Goal: Information Seeking & Learning: Learn about a topic

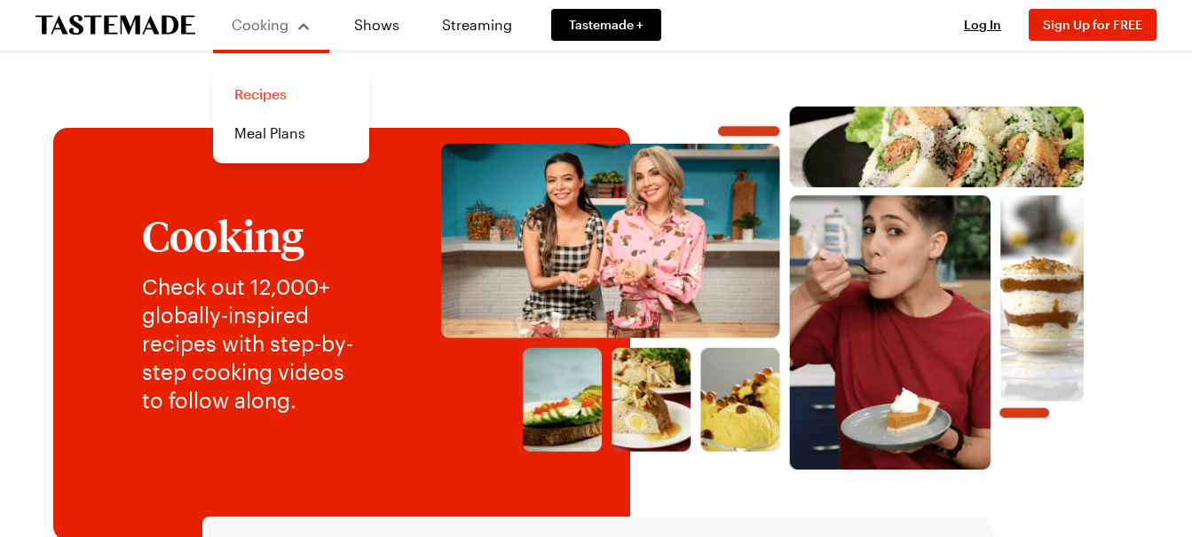
click at [264, 98] on link "Recipes" at bounding box center [291, 94] width 135 height 39
click at [262, 97] on link "Recipes" at bounding box center [291, 94] width 135 height 39
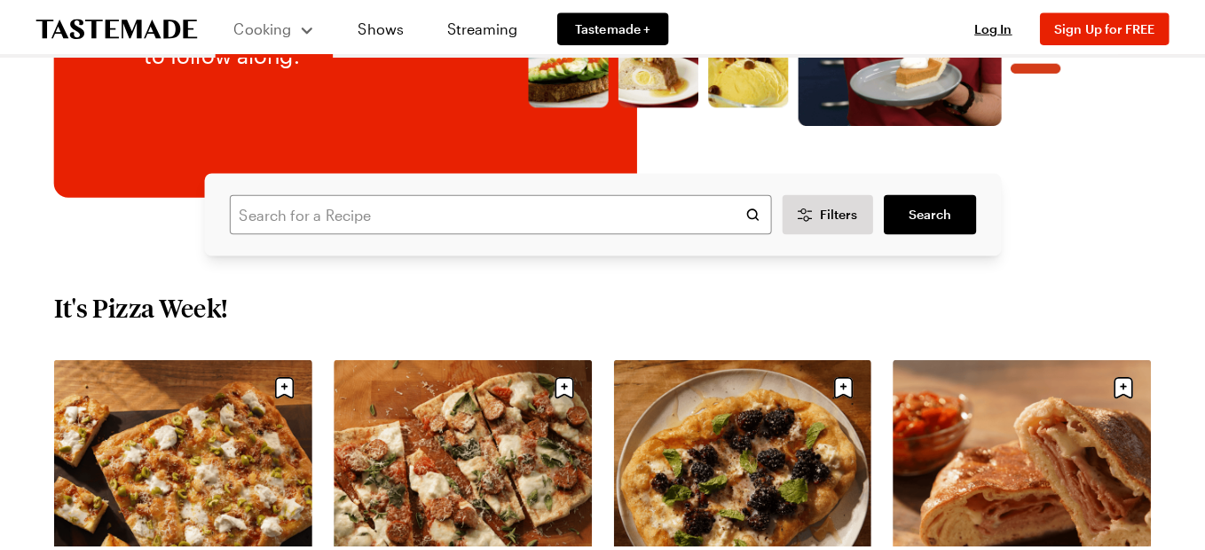
scroll to position [355, 0]
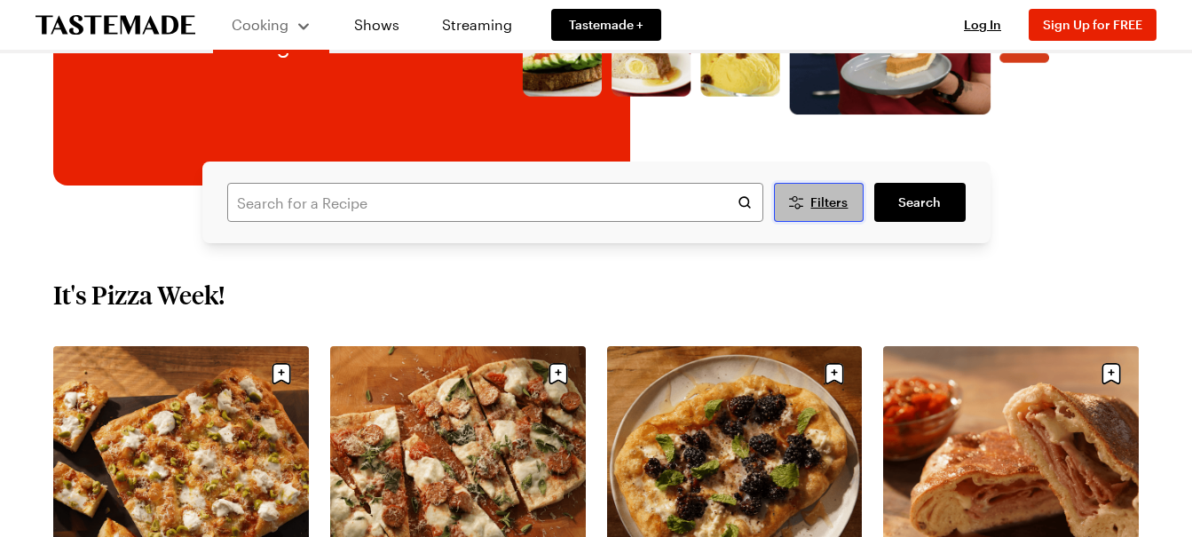
click at [829, 204] on span "Filters" at bounding box center [828, 202] width 37 height 18
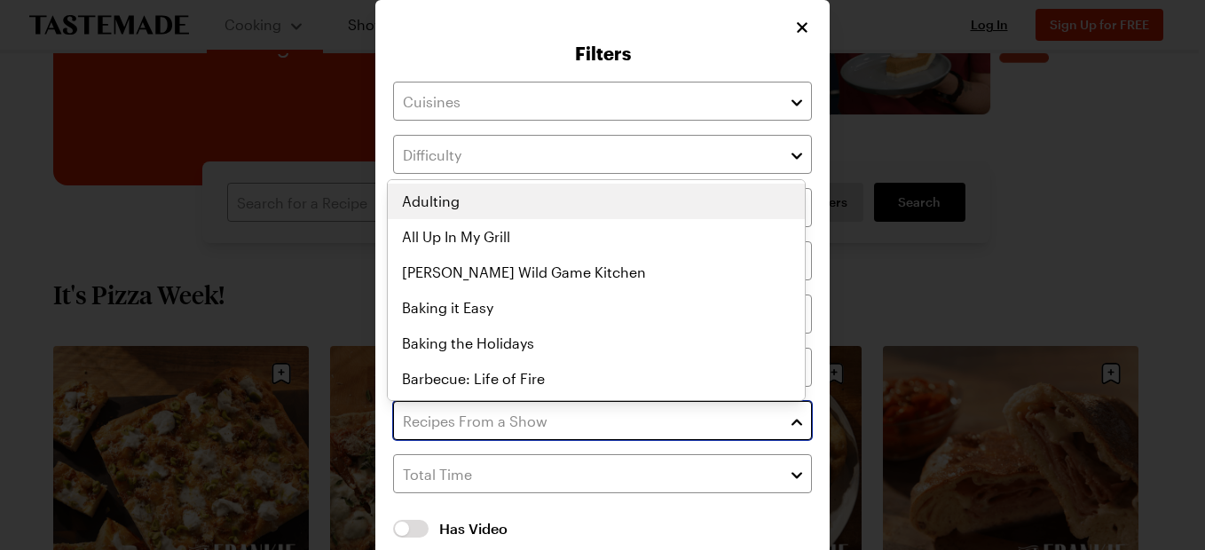
click at [531, 422] on input "text" at bounding box center [602, 420] width 419 height 39
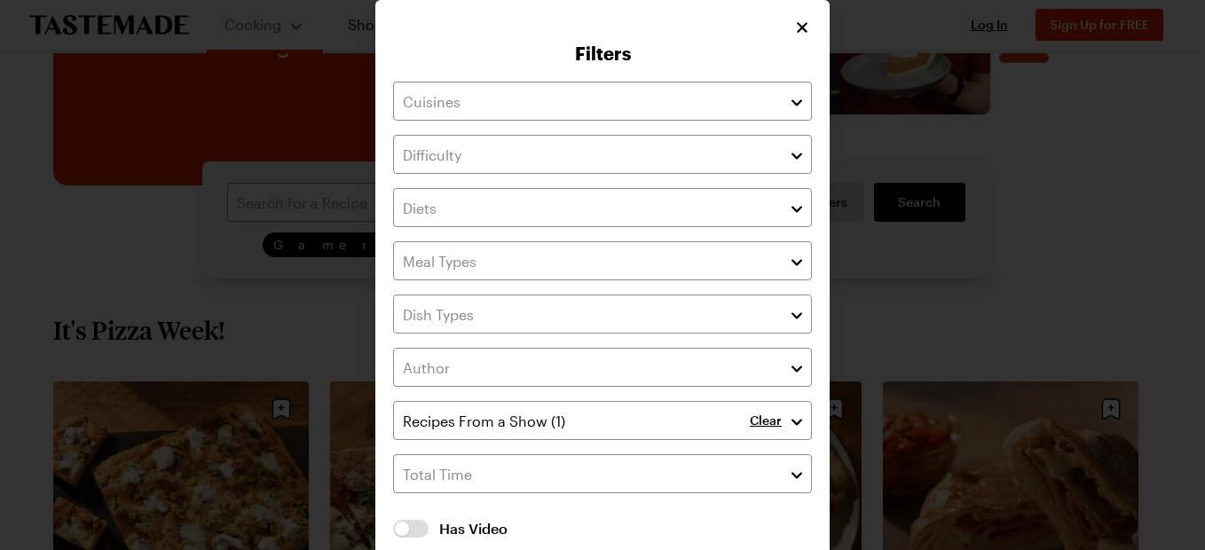
click at [791, 27] on div "Filters Clear Has Video Has Video Clear All Filters Apply Filters" at bounding box center [602, 316] width 454 height 632
click at [796, 19] on icon "Close" at bounding box center [803, 27] width 18 height 18
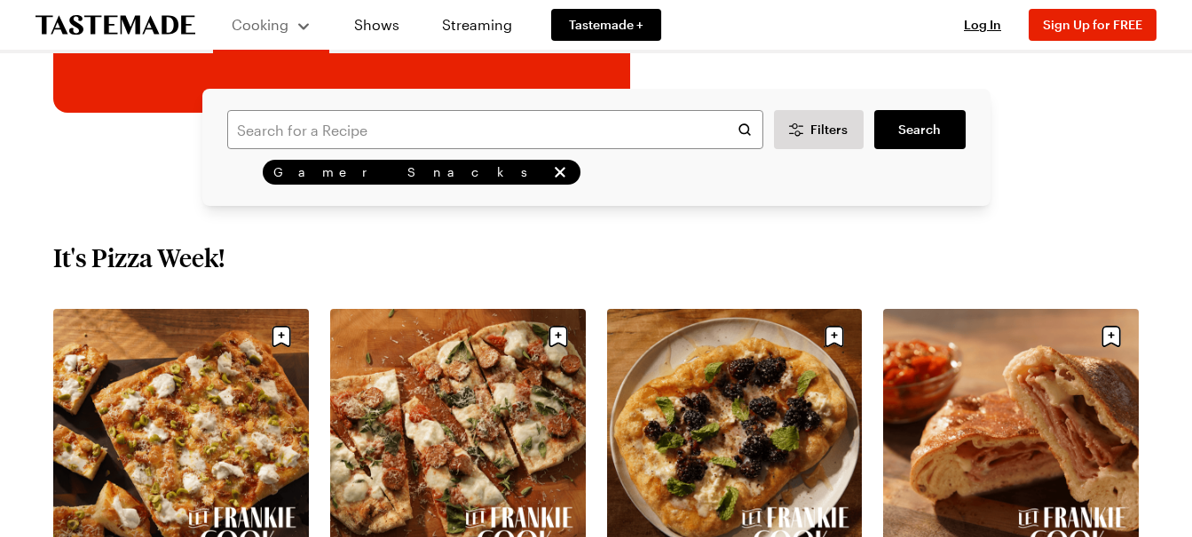
scroll to position [444, 0]
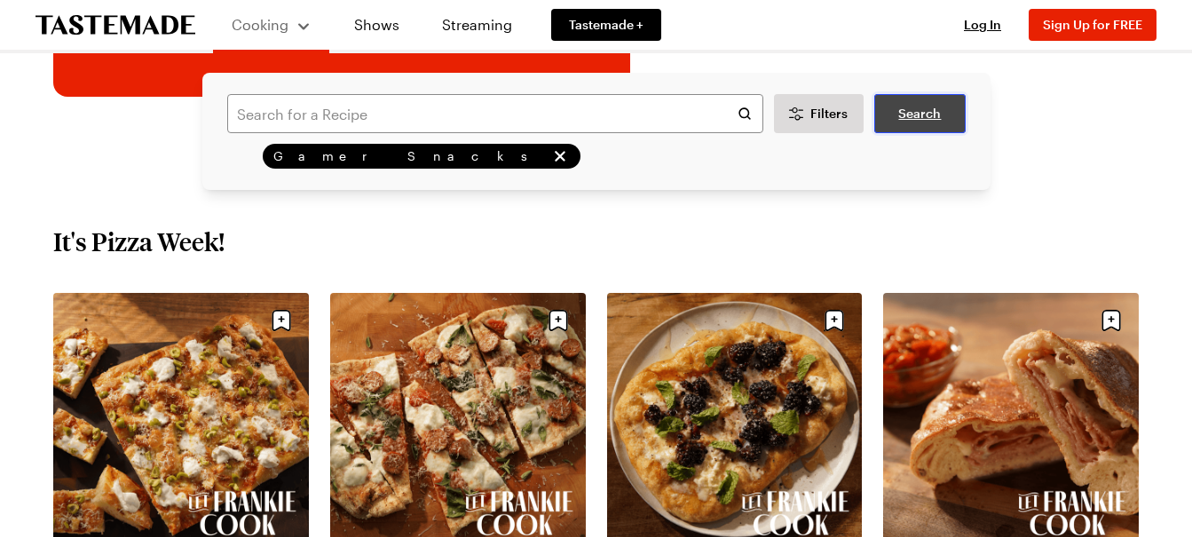
click at [936, 114] on span "Search" at bounding box center [919, 114] width 43 height 18
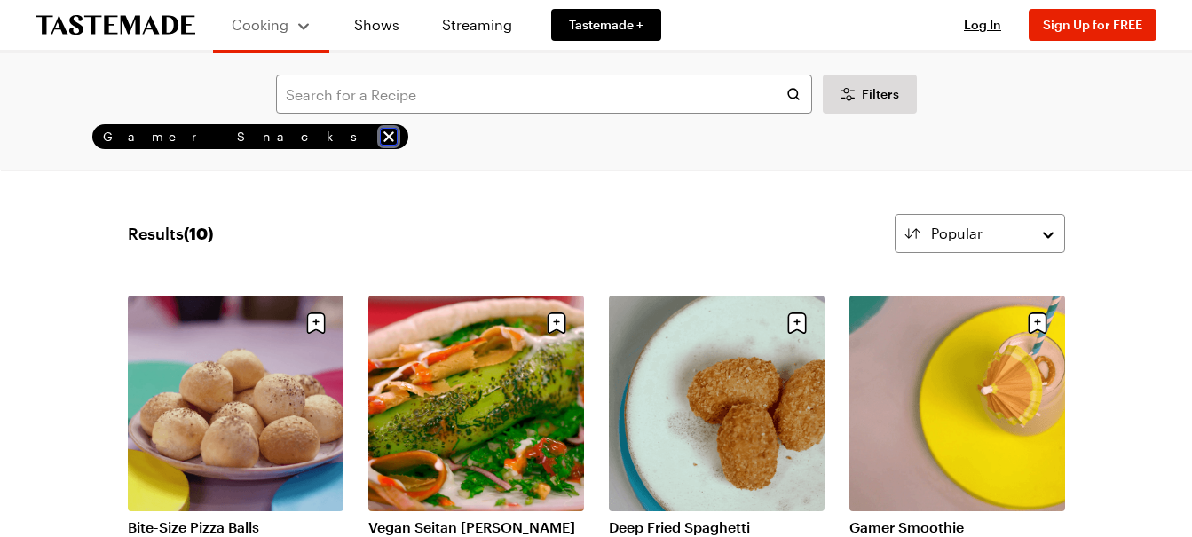
click at [380, 137] on icon "remove Gamer Snacks" at bounding box center [389, 137] width 18 height 18
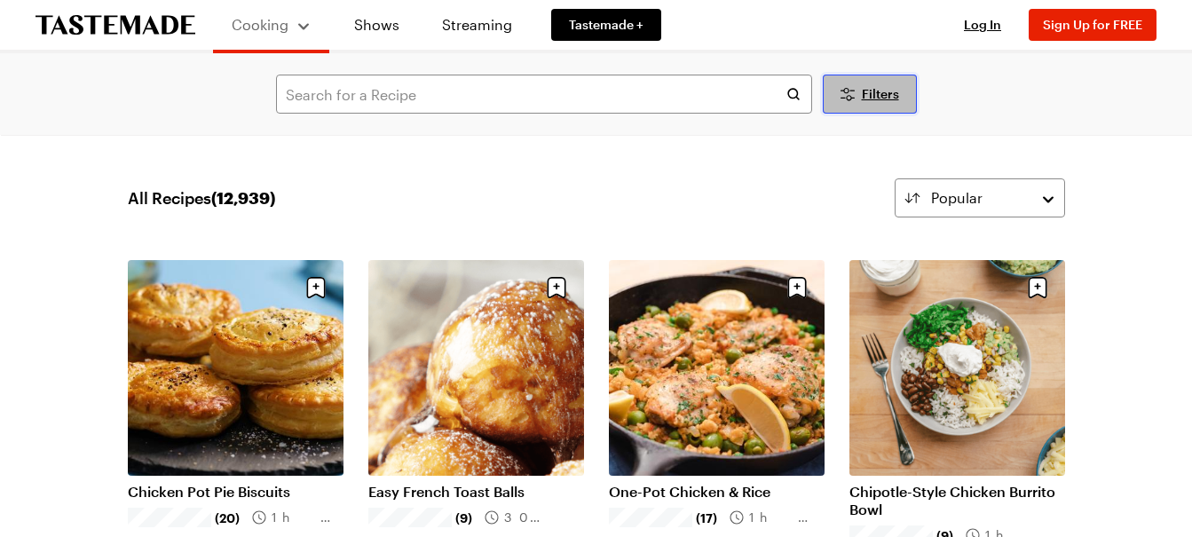
click at [884, 90] on span "Filters" at bounding box center [880, 94] width 37 height 18
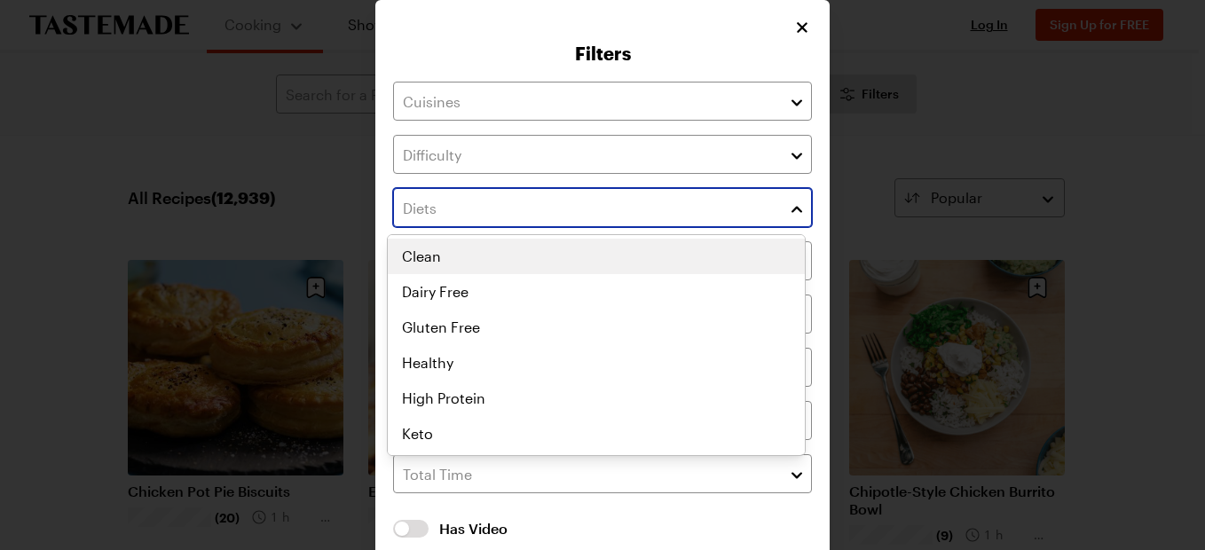
click at [789, 204] on button "button" at bounding box center [797, 207] width 16 height 21
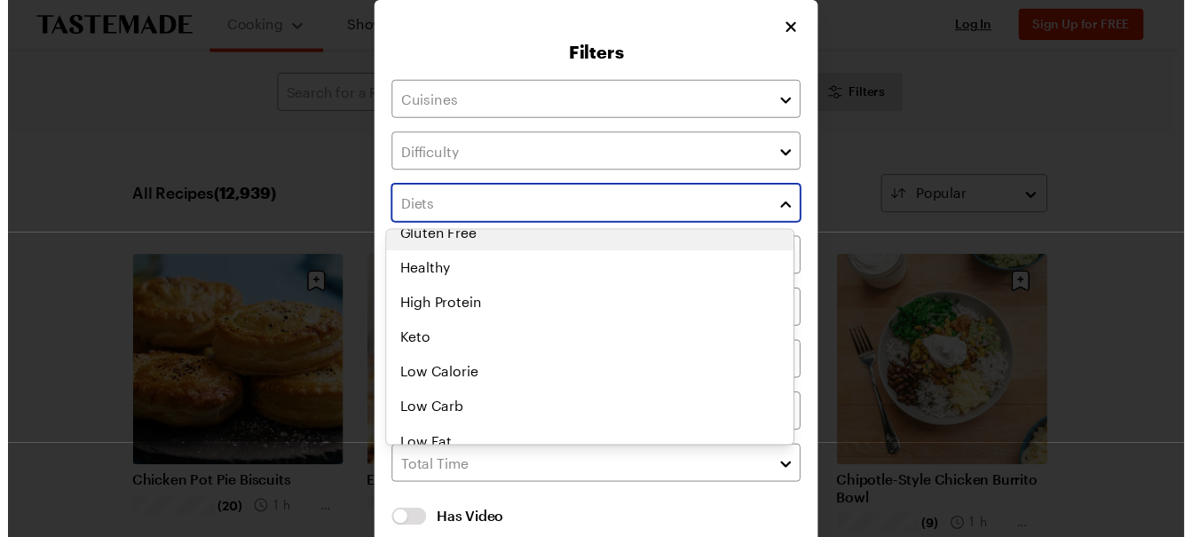
scroll to position [178, 0]
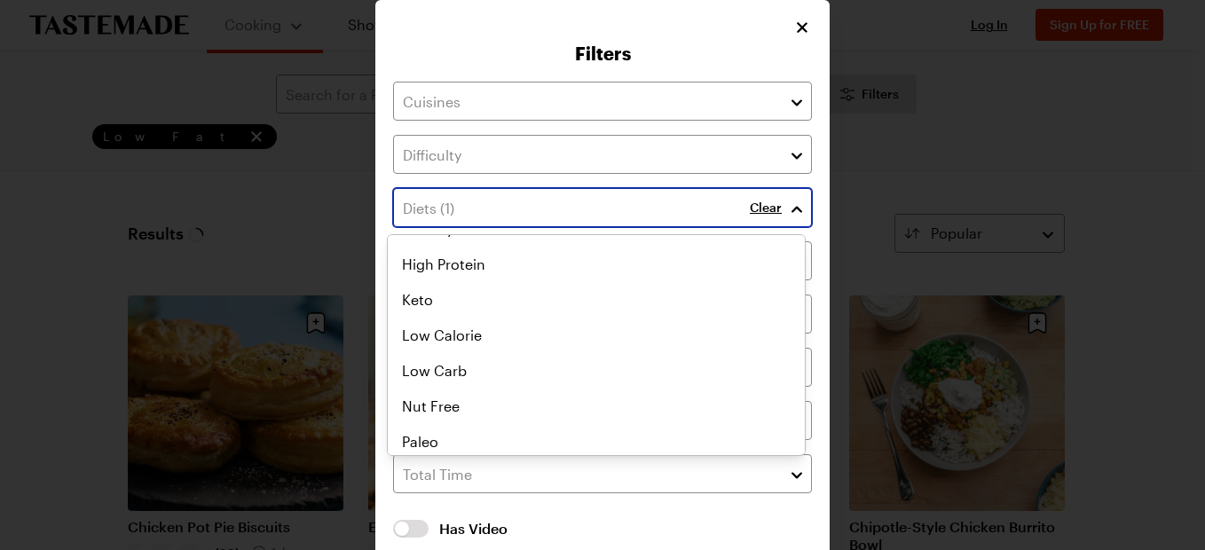
click at [426, 274] on div "Low Fat Clean Dairy Free Gluten Free Healthy High Protein Keto Low Calorie Low …" at bounding box center [596, 167] width 417 height 213
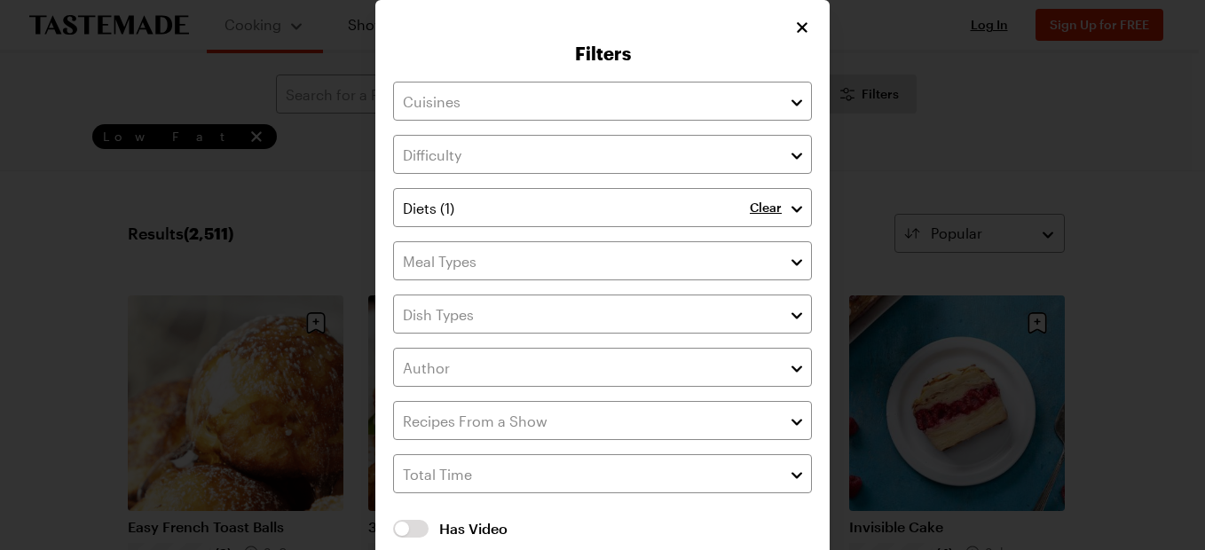
click at [791, 22] on div "Filters Clear Has Video Has Video Clear All Filters Apply Filters" at bounding box center [602, 316] width 454 height 632
click at [796, 31] on icon "Close" at bounding box center [803, 27] width 18 height 18
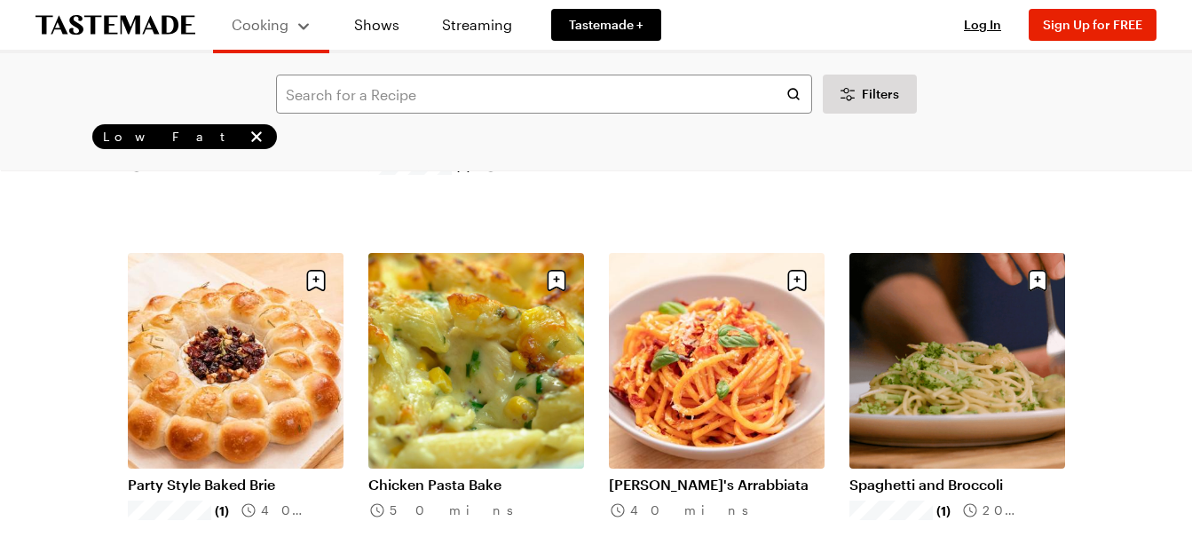
scroll to position [1864, 0]
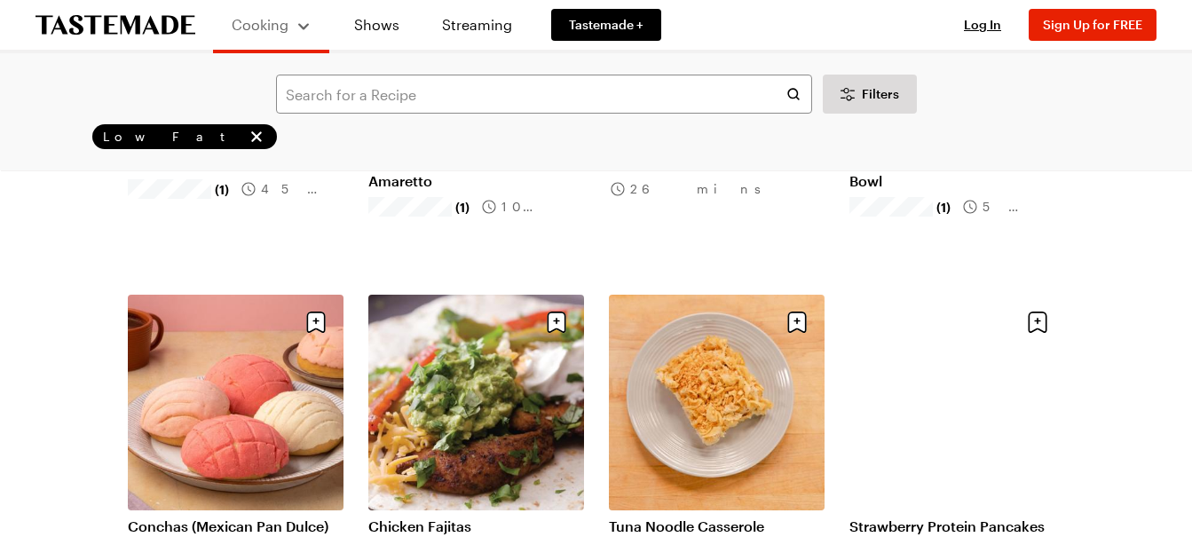
scroll to position [4083, 0]
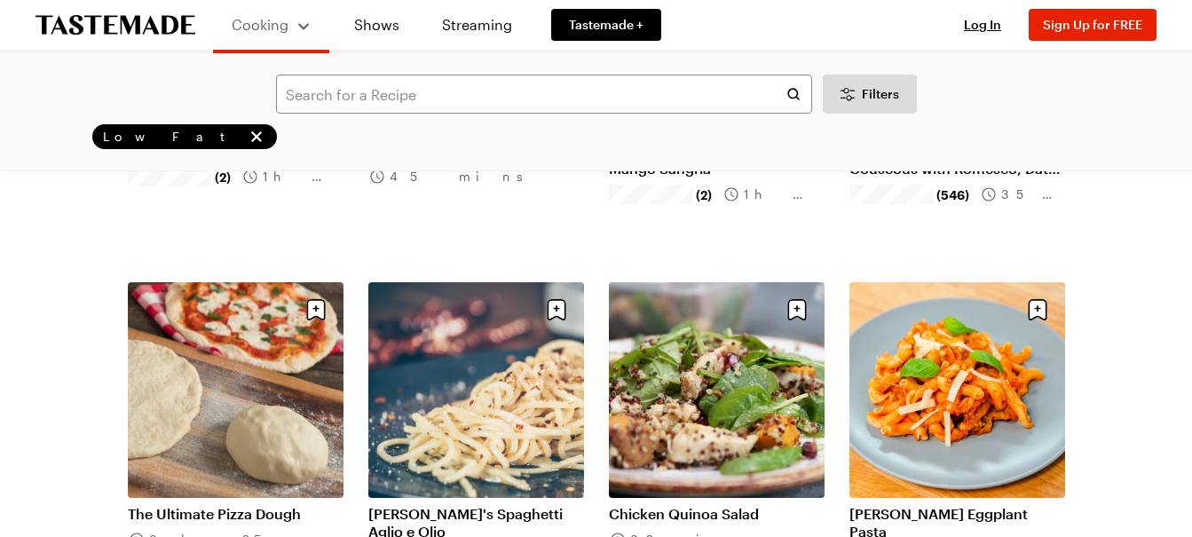
scroll to position [6213, 0]
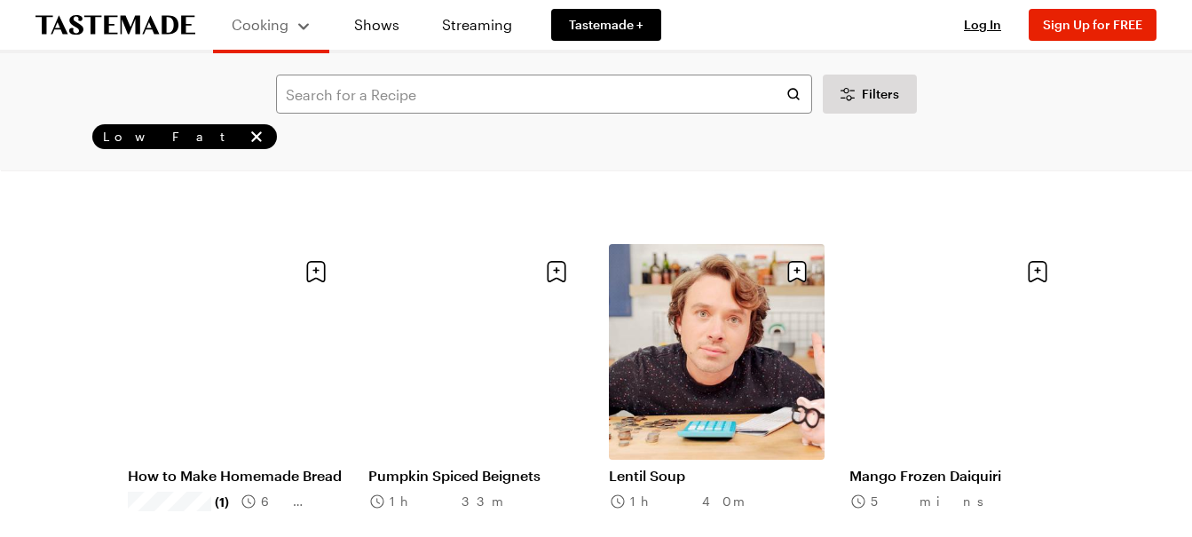
scroll to position [8432, 0]
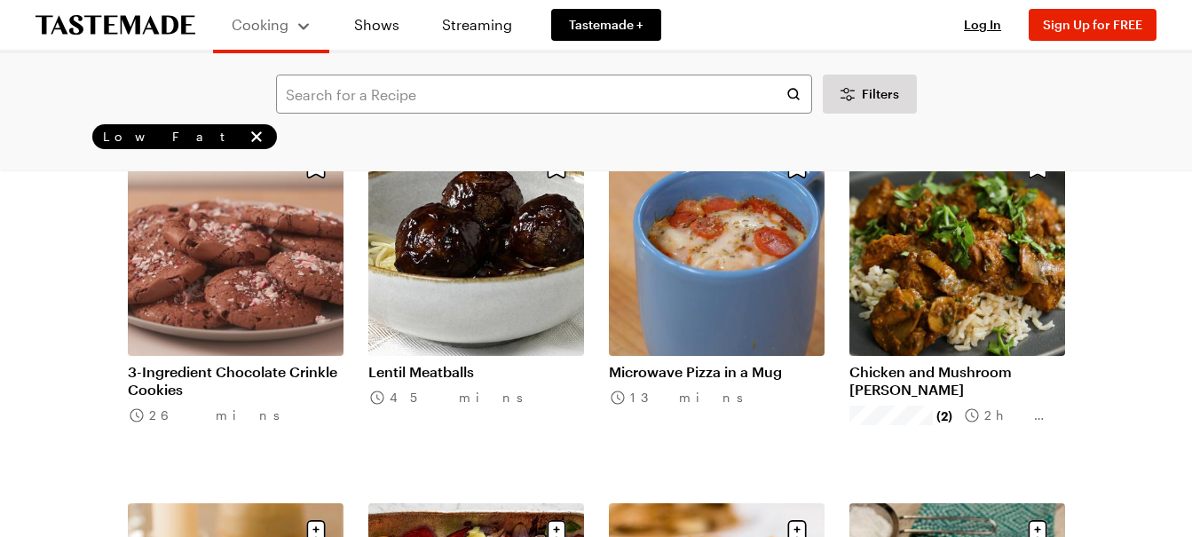
scroll to position [9142, 0]
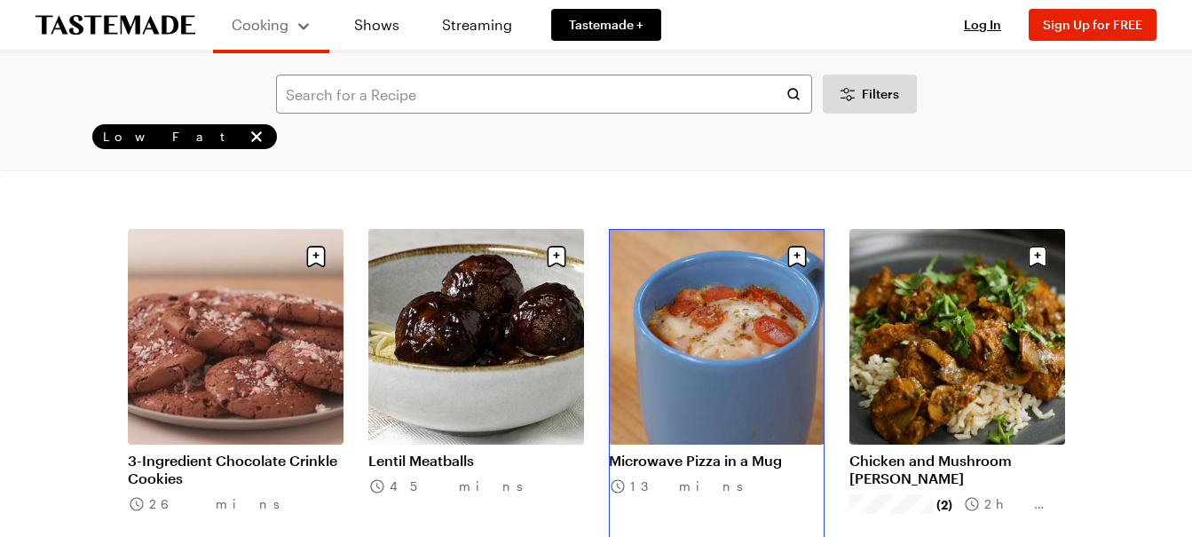
click at [706, 452] on link "Microwave Pizza in a Mug" at bounding box center [717, 461] width 216 height 18
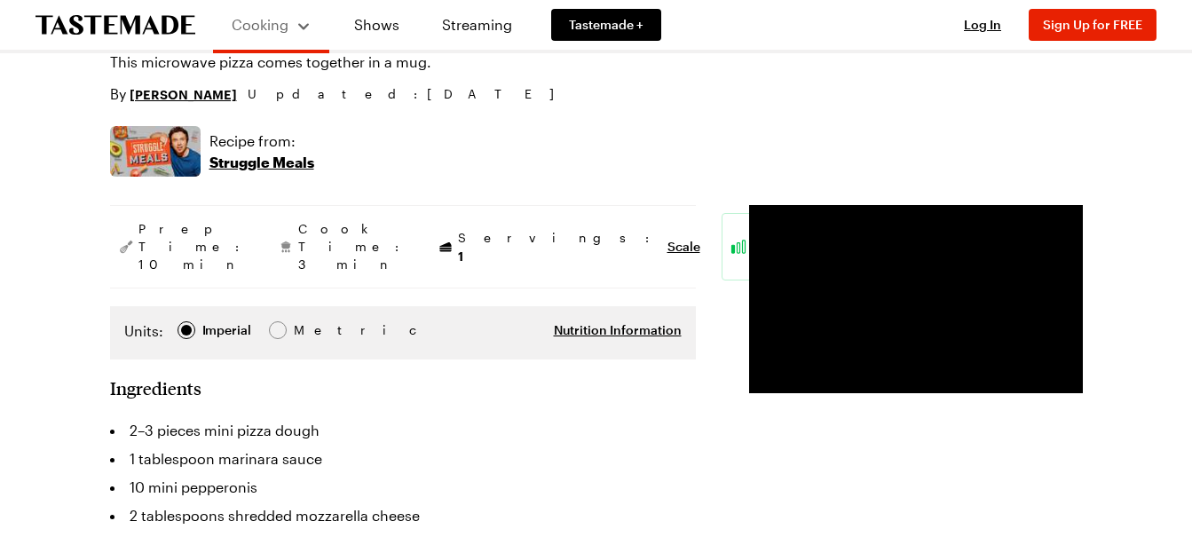
scroll to position [178, 0]
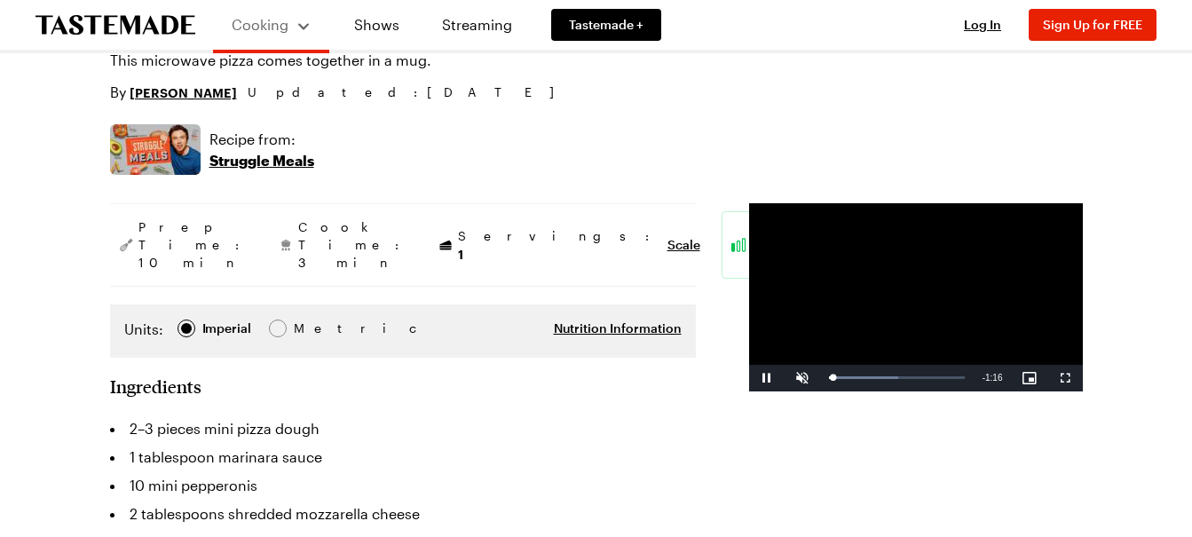
click at [819, 375] on video "Video Player" at bounding box center [916, 297] width 334 height 188
click at [785, 378] on span "Video Player" at bounding box center [803, 378] width 36 height 0
click at [749, 378] on span "Video Player" at bounding box center [767, 378] width 36 height 0
click at [785, 378] on span "Video Player" at bounding box center [803, 378] width 36 height 0
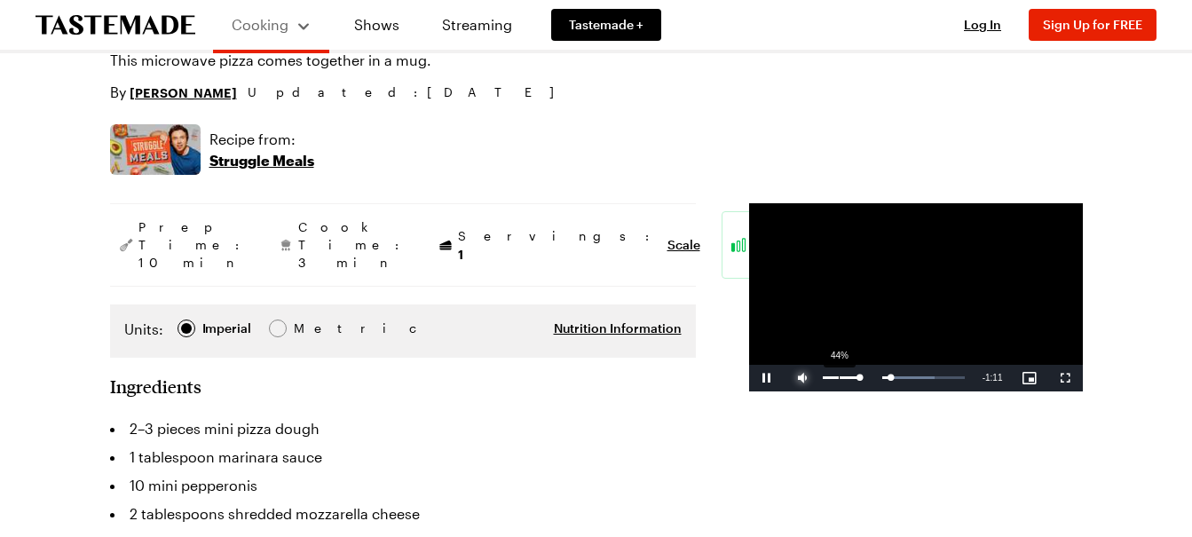
click at [823, 379] on div "Volume Level" at bounding box center [841, 377] width 36 height 3
click at [823, 379] on div "Volume Level" at bounding box center [828, 377] width 10 height 3
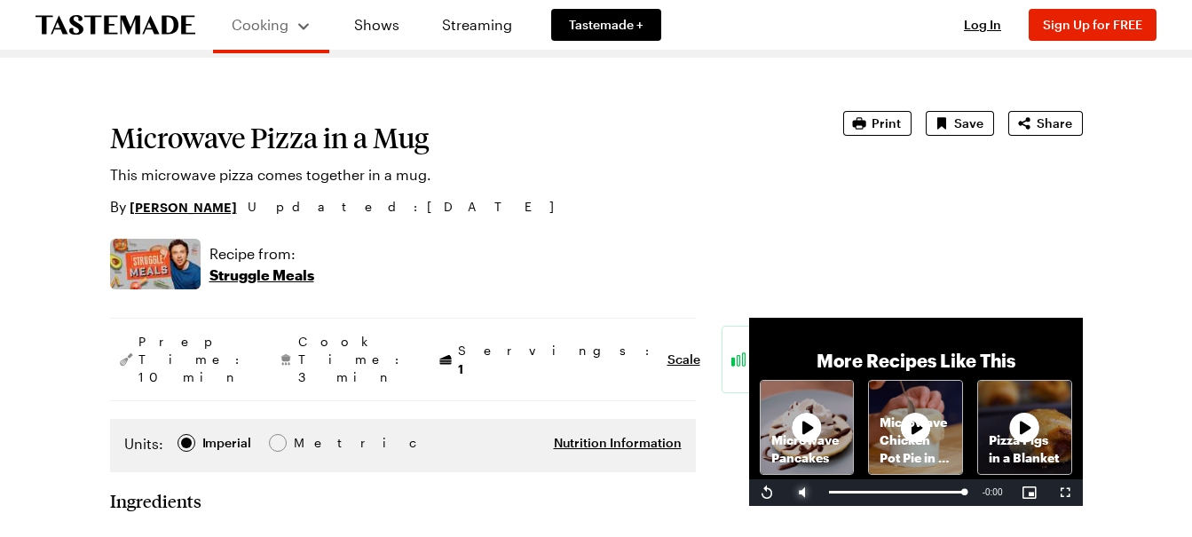
scroll to position [0, 0]
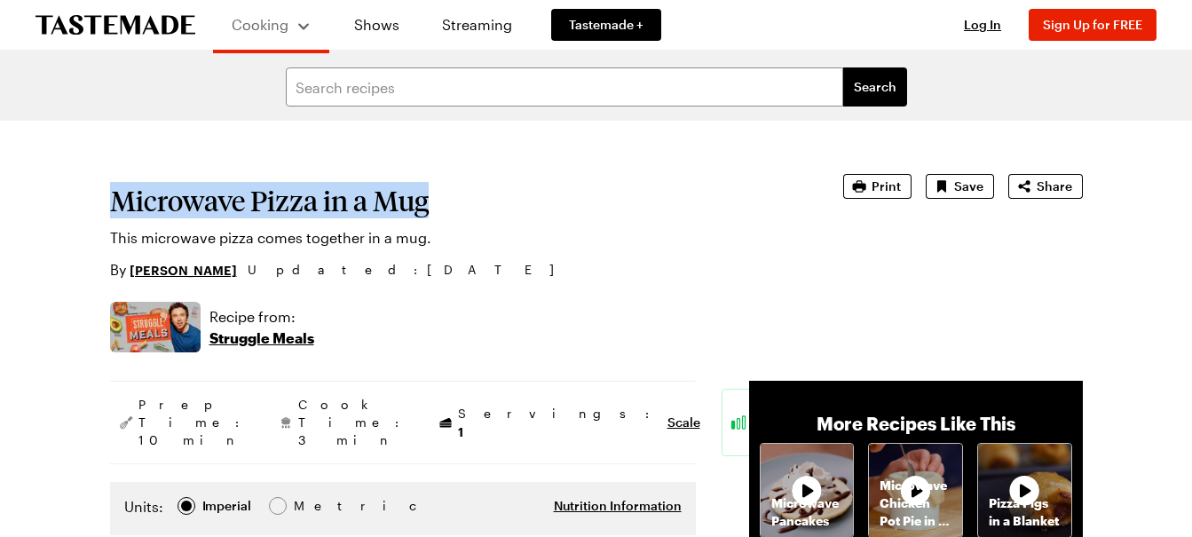
drag, startPoint x: 438, startPoint y: 205, endPoint x: 115, endPoint y: 203, distance: 323.1
click at [117, 203] on h1 "Microwave Pizza in a Mug" at bounding box center [451, 201] width 683 height 32
drag, startPoint x: 115, startPoint y: 203, endPoint x: 137, endPoint y: 200, distance: 21.6
copy h1 "Microwave Pizza in a Mug"
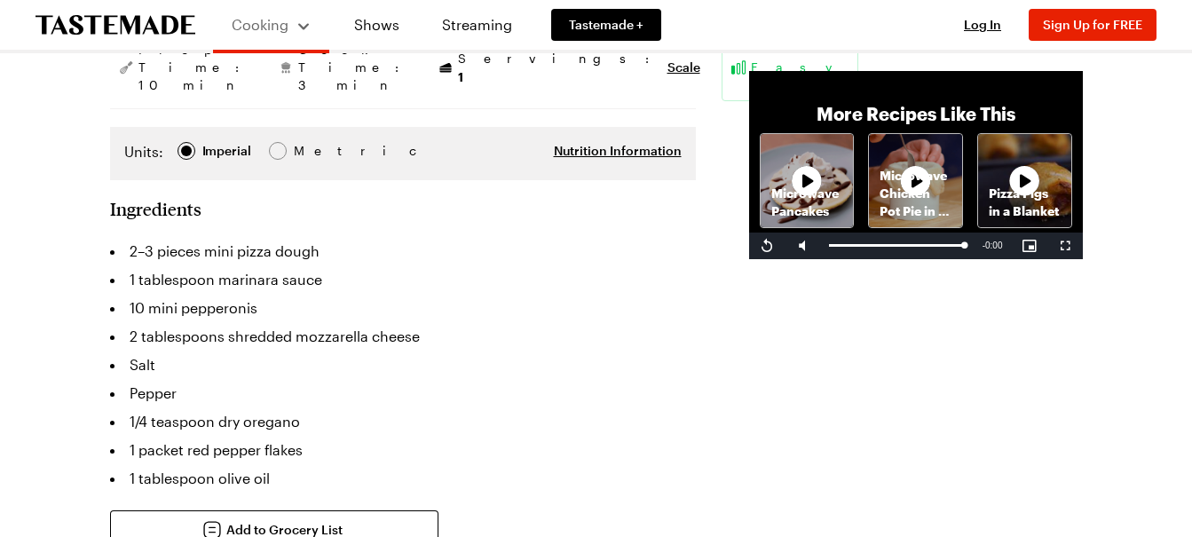
scroll to position [444, 0]
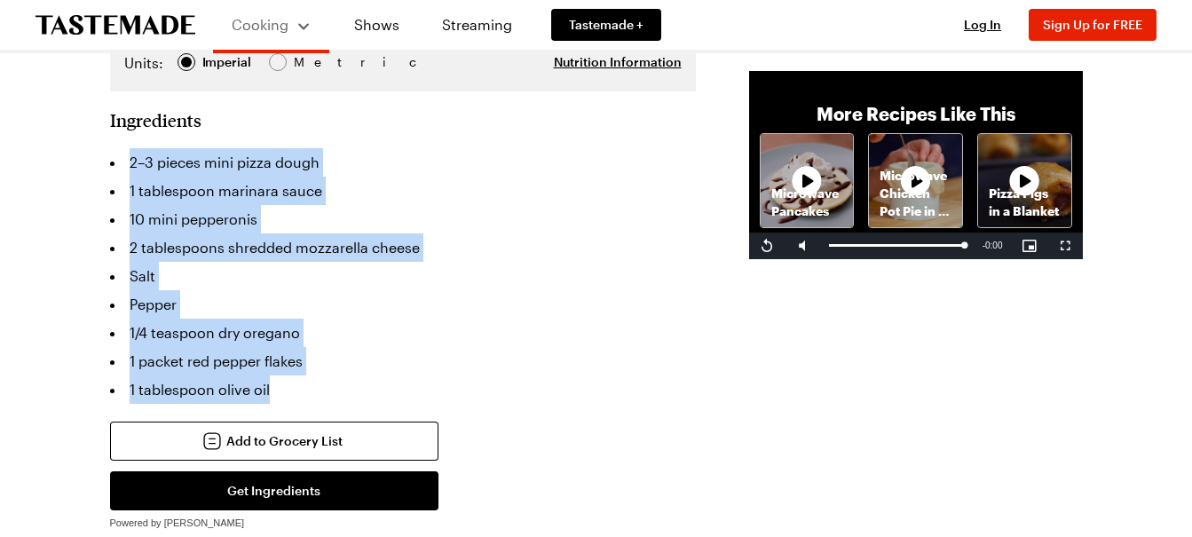
drag, startPoint x: 104, startPoint y: 120, endPoint x: 308, endPoint y: 375, distance: 326.4
drag, startPoint x: 308, startPoint y: 375, endPoint x: 260, endPoint y: 226, distance: 155.8
copy ul "2–3 pieces mini pizza dough 1 tablespoon marinara sauce 10 mini pepperonis 2 ta…"
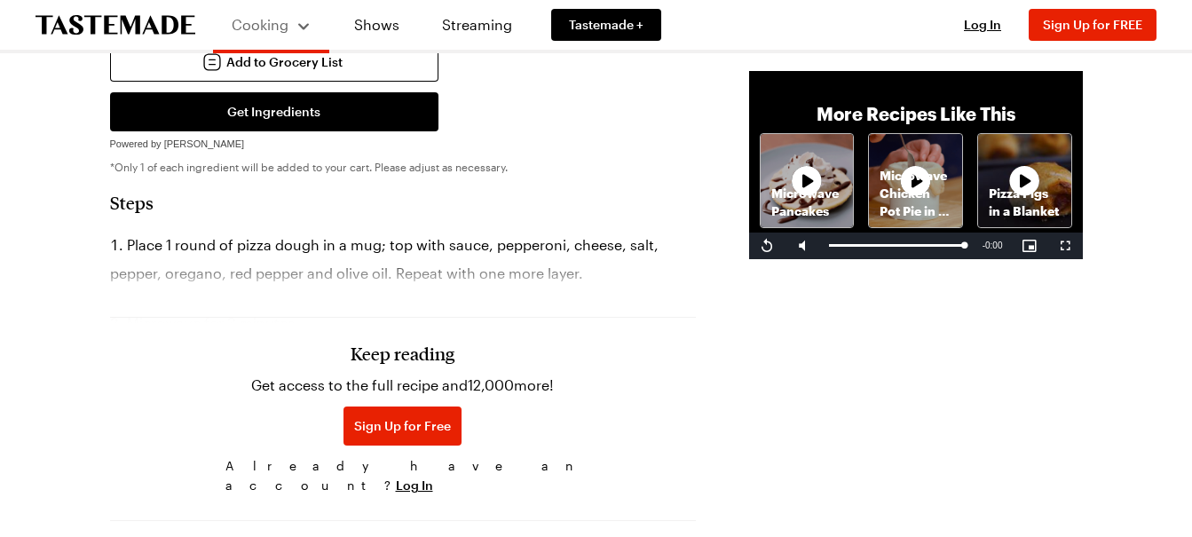
scroll to position [799, 0]
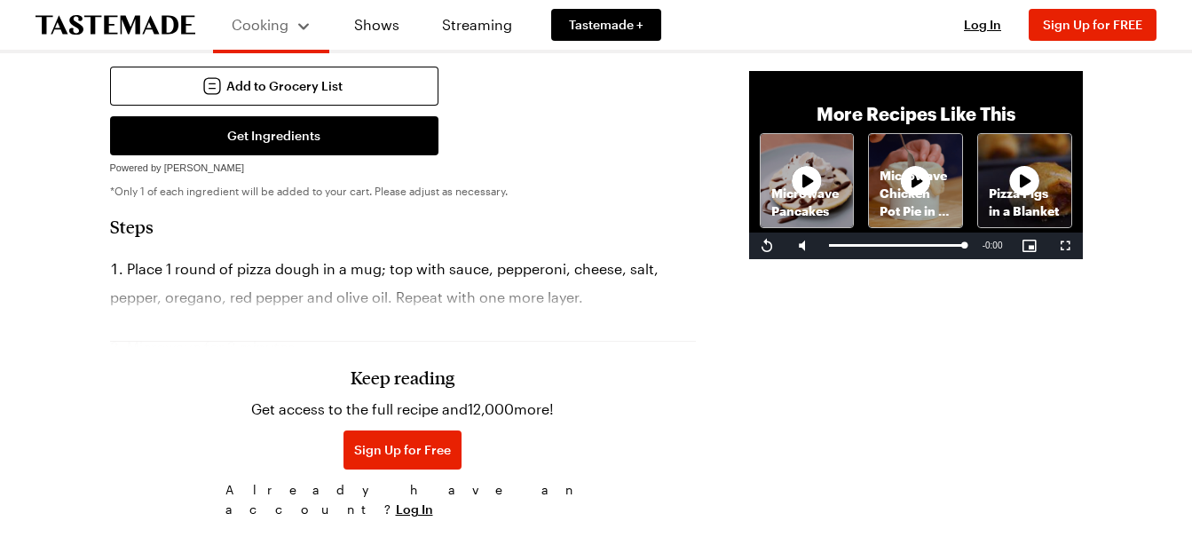
drag, startPoint x: 560, startPoint y: 288, endPoint x: 434, endPoint y: 257, distance: 129.8
click at [434, 257] on section "Steps Place 1 round of pizza dough in a mug; top with sauce, pepperoni, cheese,…" at bounding box center [403, 371] width 586 height 311
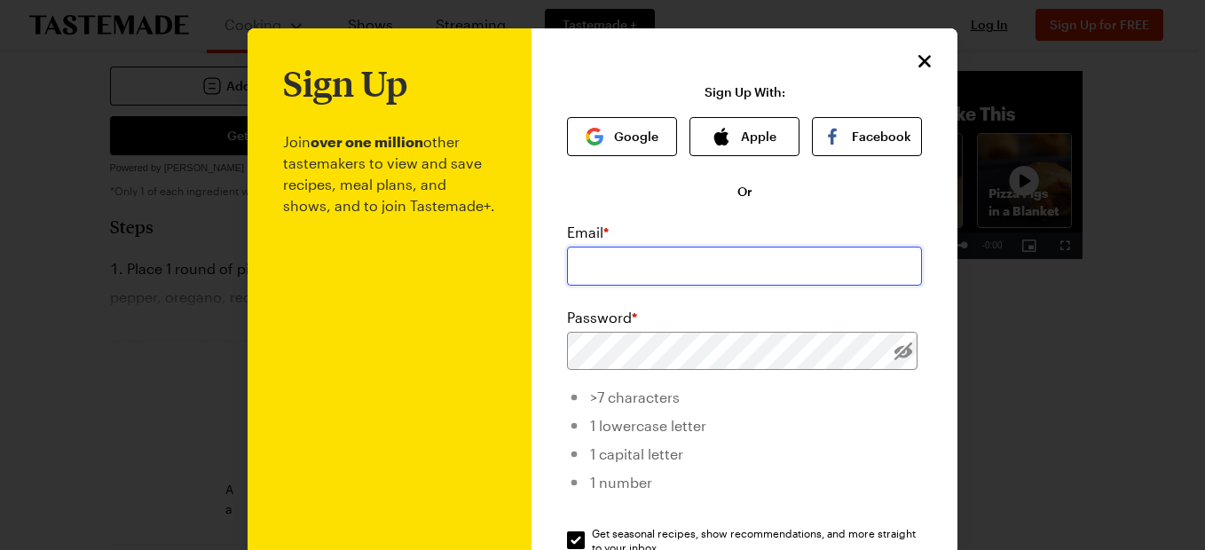
type input "[EMAIL_ADDRESS][DOMAIN_NAME]"
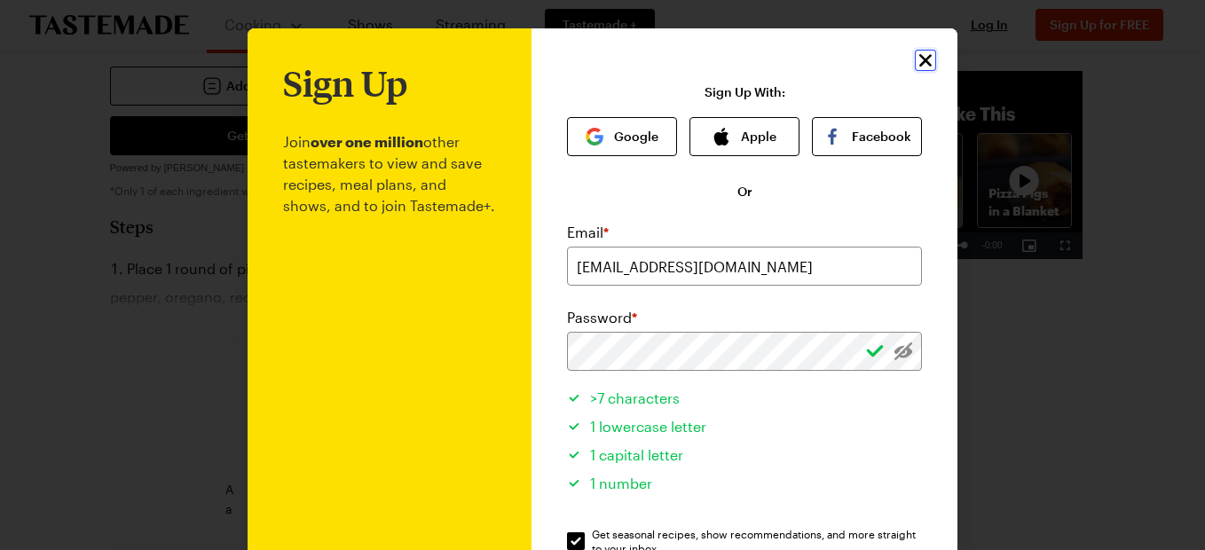
click at [917, 58] on icon "Close" at bounding box center [925, 60] width 21 height 21
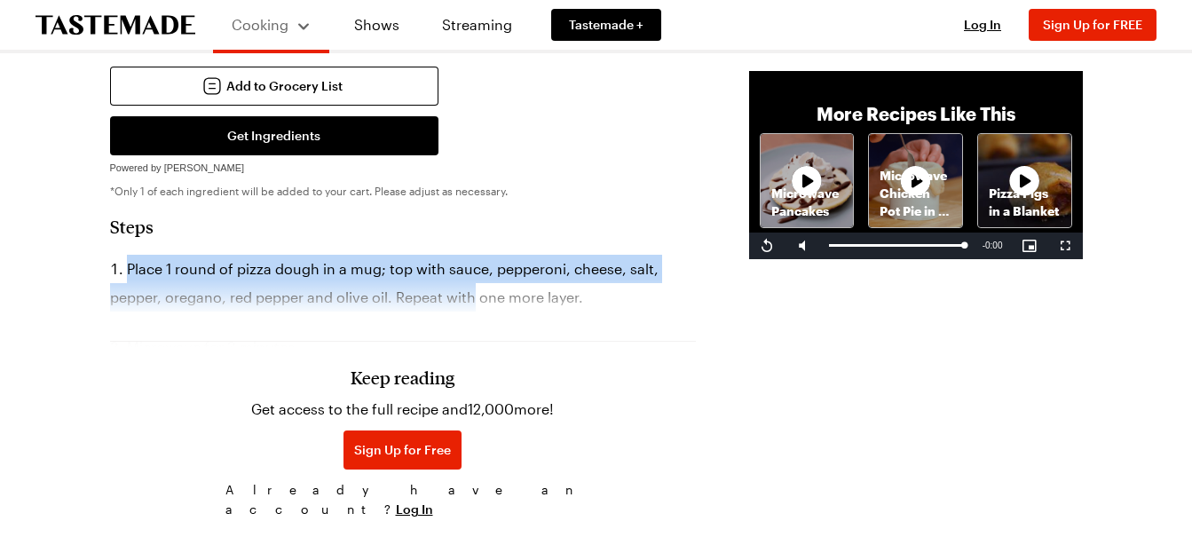
drag, startPoint x: 93, startPoint y: 251, endPoint x: 555, endPoint y: 273, distance: 462.1
click at [555, 273] on div "Microwave Pizza in a Mug This microwave pizza comes together in a mug. By [PERS…" at bounding box center [596, 477] width 1079 height 2310
drag, startPoint x: 555, startPoint y: 272, endPoint x: 521, endPoint y: 269, distance: 33.9
copy li "Place 1 round of pizza dough in a mug; top with sauce, pepperoni, cheese, salt,…"
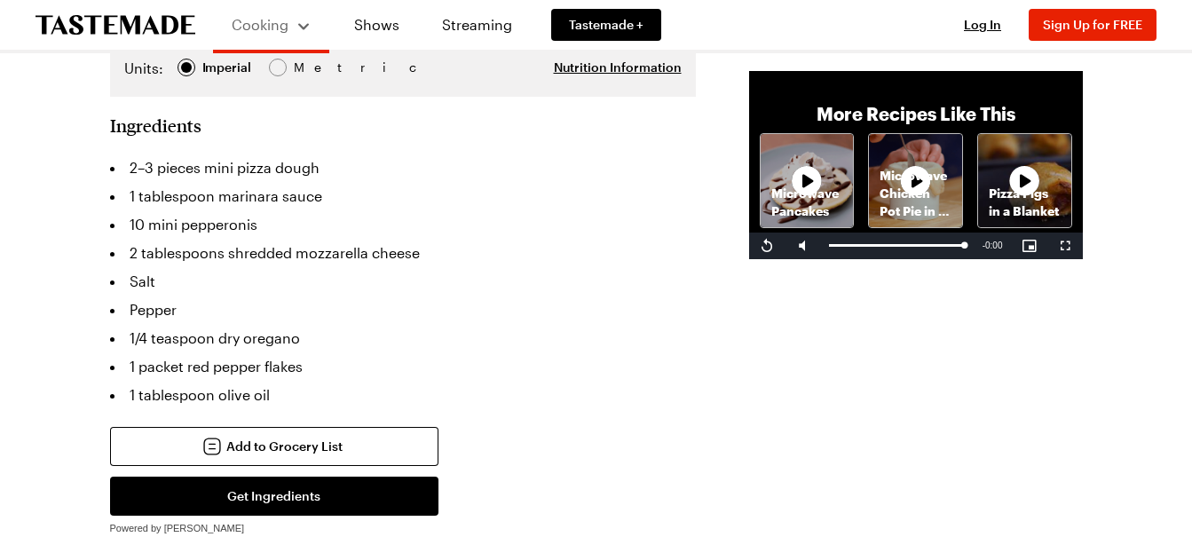
scroll to position [437, 0]
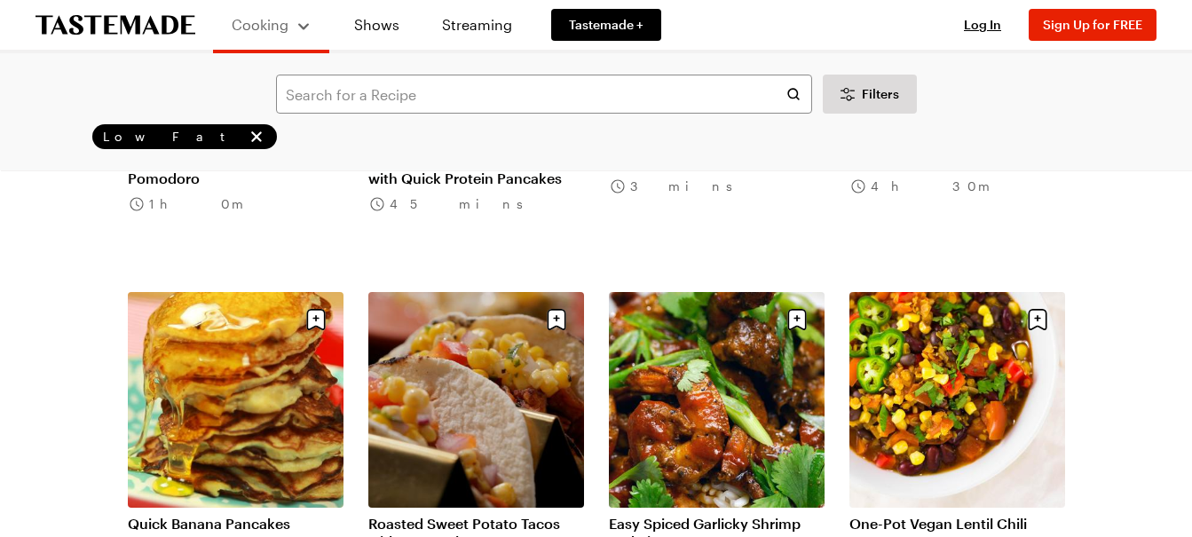
scroll to position [10562, 0]
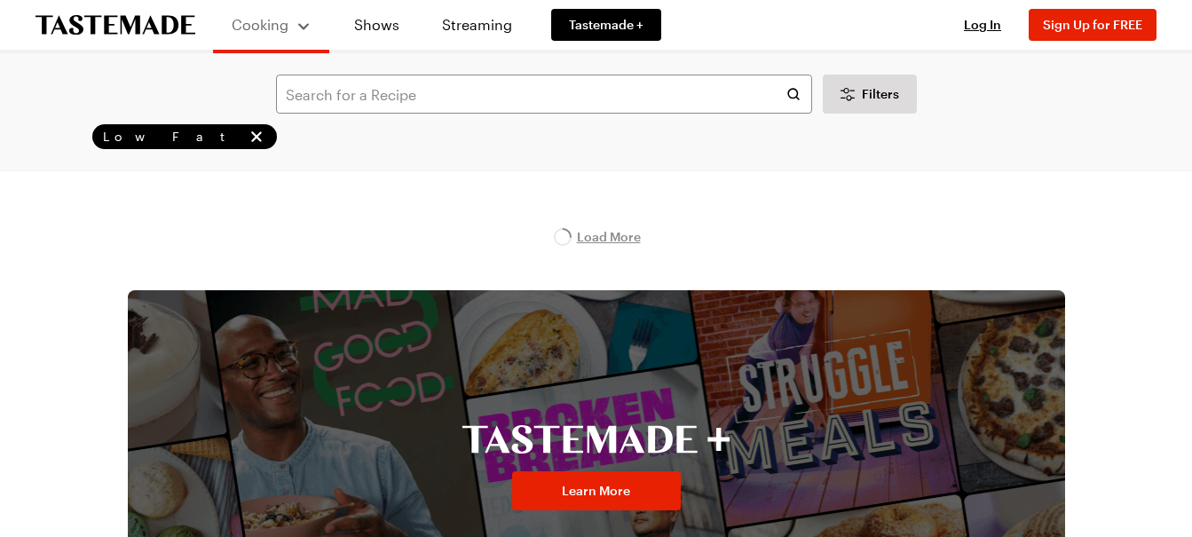
scroll to position [11006, 0]
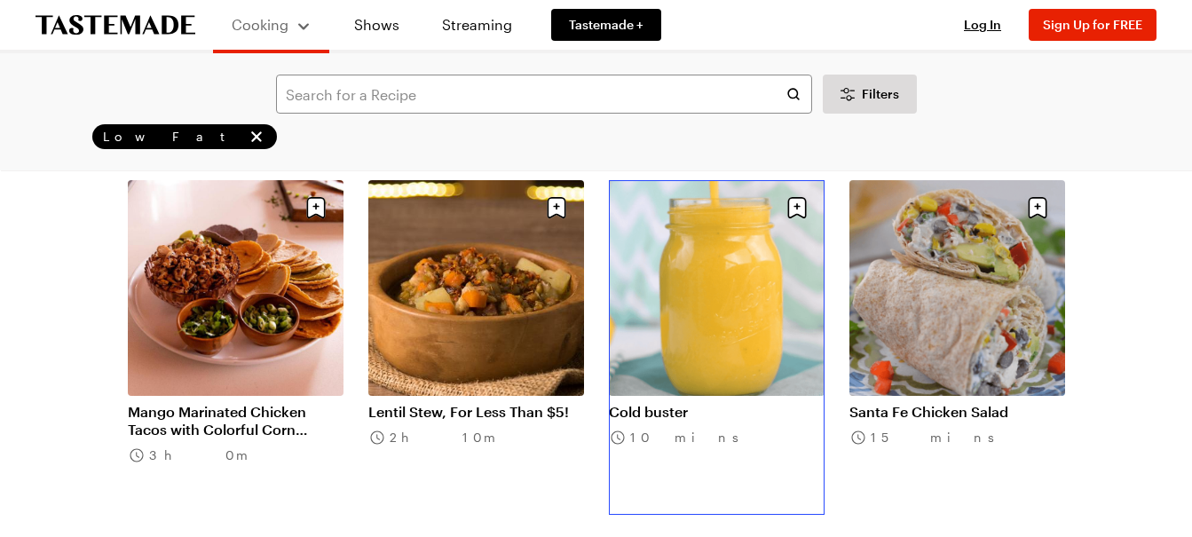
click at [735, 403] on link "Cold buster" at bounding box center [717, 412] width 216 height 18
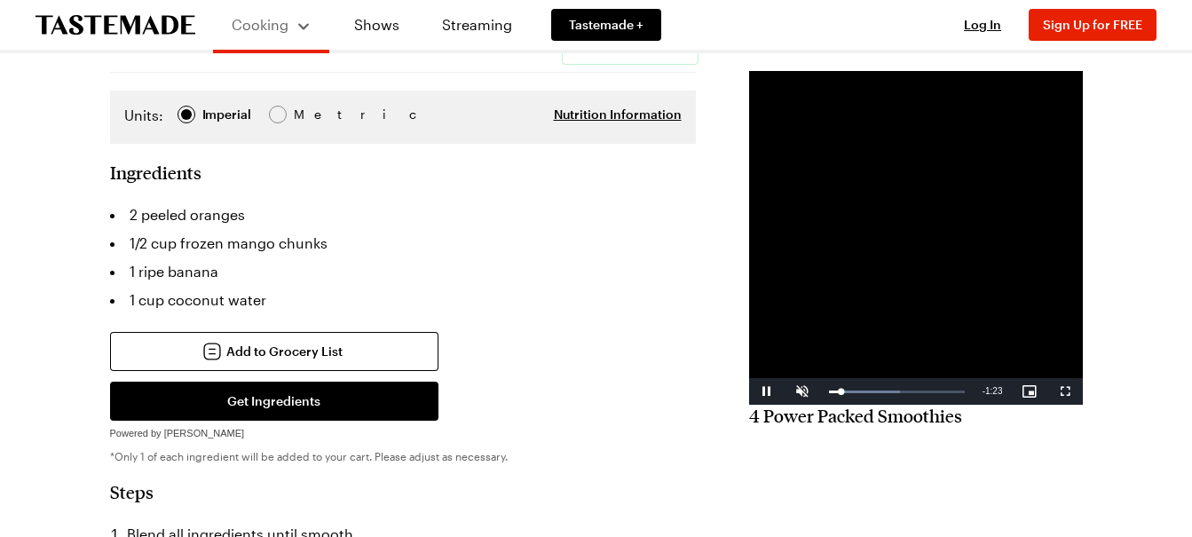
scroll to position [355, 0]
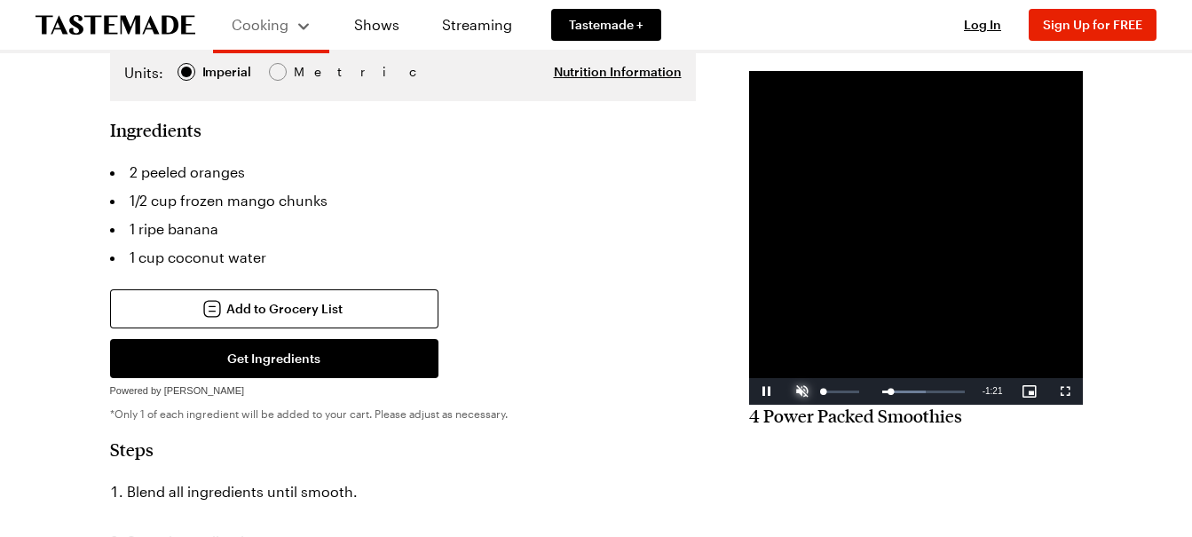
click at [785, 391] on span "Video Player" at bounding box center [803, 391] width 36 height 0
click at [819, 405] on div "32%" at bounding box center [841, 391] width 44 height 27
click at [823, 393] on div "22%" at bounding box center [841, 392] width 36 height 3
click at [820, 405] on div "Loaded : 100.00% 0:00 1:30" at bounding box center [897, 391] width 154 height 27
click at [749, 391] on span "Video Player" at bounding box center [767, 391] width 36 height 0
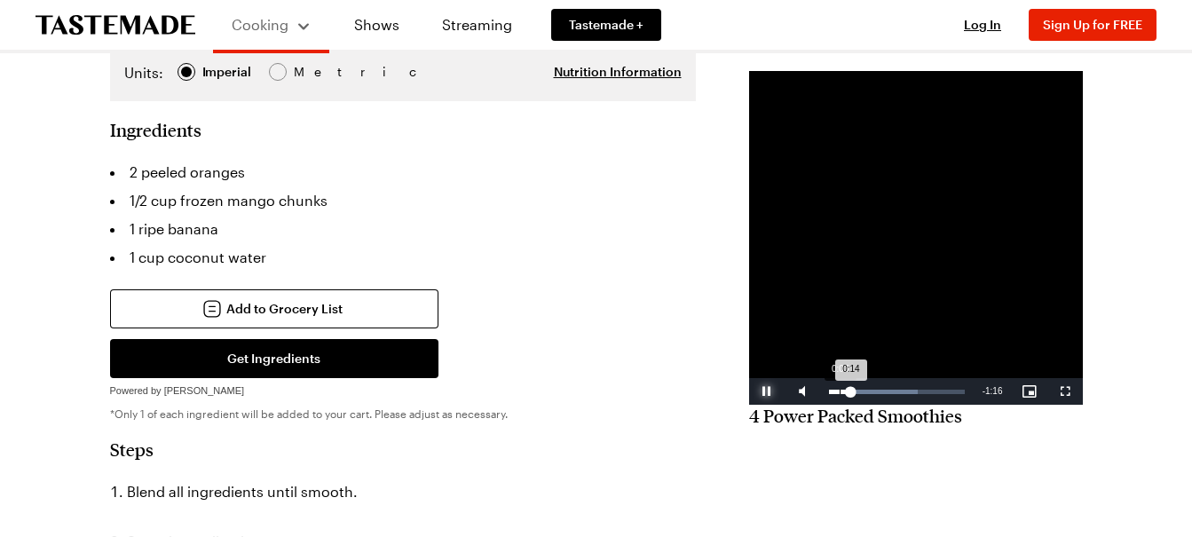
click at [829, 394] on div "Loaded : 65.65% 0:03 0:14" at bounding box center [897, 392] width 136 height 4
click at [749, 391] on span "Video Player" at bounding box center [767, 391] width 36 height 0
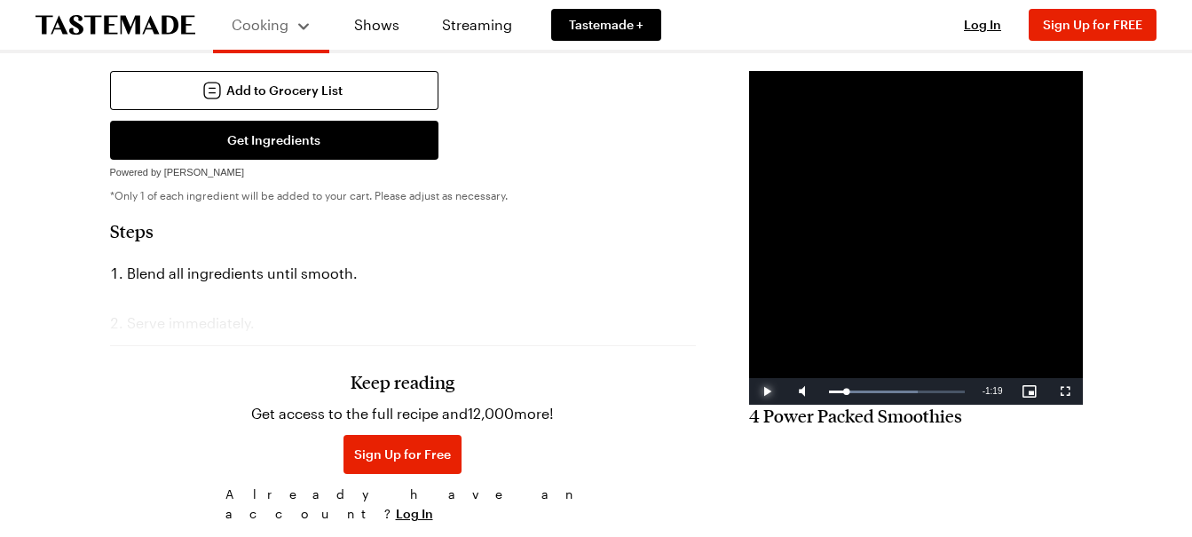
scroll to position [533, 0]
